Goal: Task Accomplishment & Management: Use online tool/utility

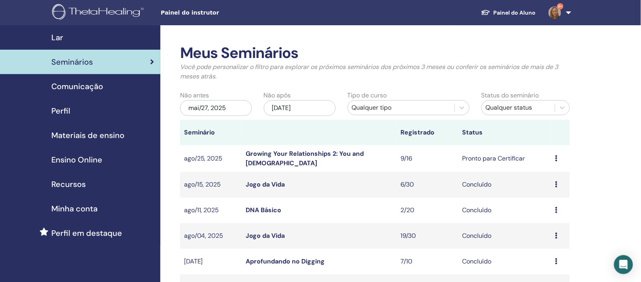
click at [347, 167] on link "Growing Your Relationships 2: You and [DEMOGRAPHIC_DATA]" at bounding box center [305, 159] width 118 height 18
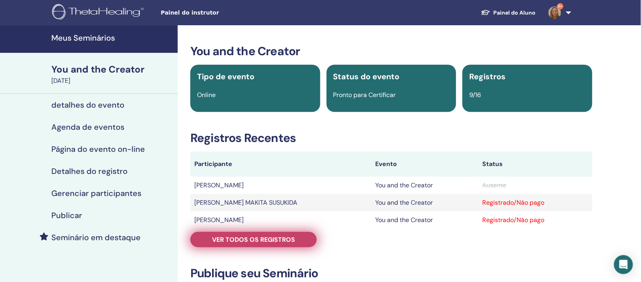
click at [282, 244] on span "Ver todos os registros" at bounding box center [253, 240] width 83 height 8
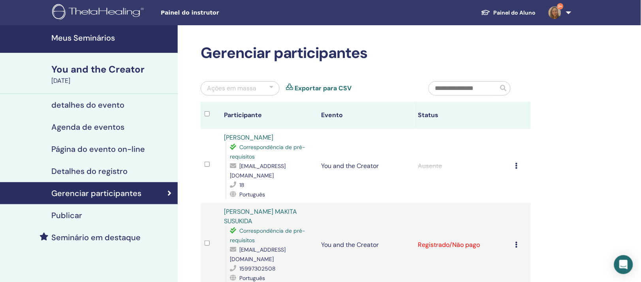
click at [256, 93] on div "Ações em massa" at bounding box center [231, 88] width 49 height 9
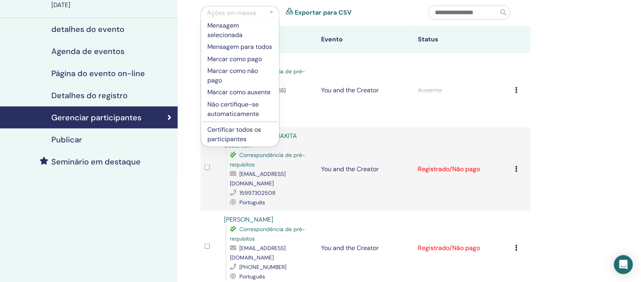
scroll to position [99, 0]
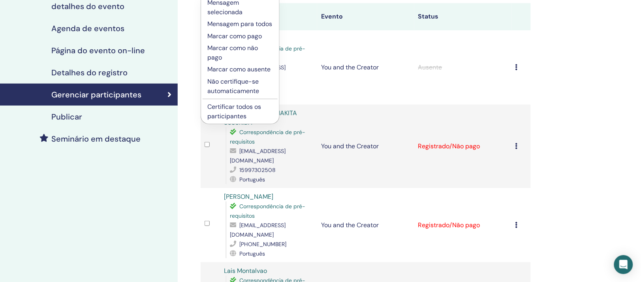
click at [239, 121] on p "Certificar todos os participantes" at bounding box center [240, 111] width 66 height 19
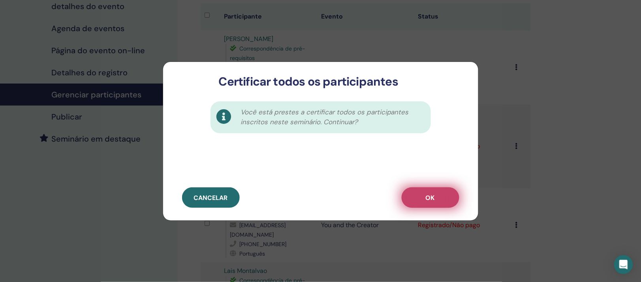
click at [410, 196] on button "OK" at bounding box center [431, 198] width 58 height 21
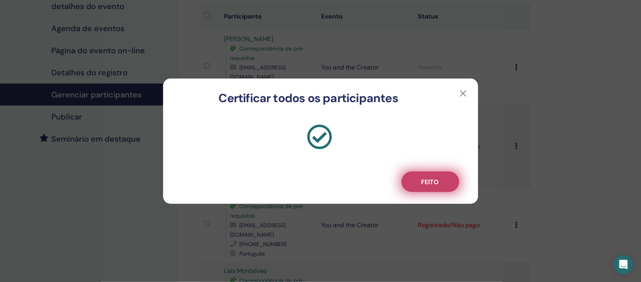
click at [422, 186] on span "Feito" at bounding box center [430, 182] width 18 height 8
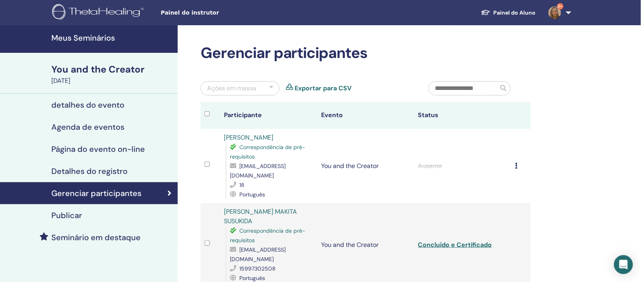
click at [82, 43] on h4 "Meus Seminários" at bounding box center [112, 37] width 122 height 9
